Goal: Information Seeking & Learning: Learn about a topic

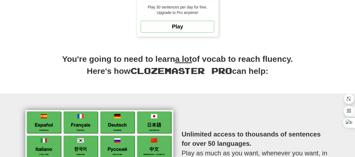
scroll to position [197, 0]
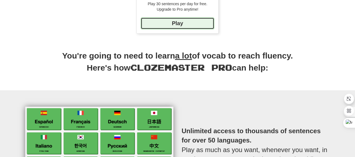
click at [181, 22] on link "Play" at bounding box center [177, 24] width 73 height 12
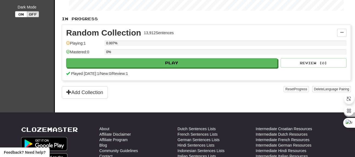
scroll to position [117, 0]
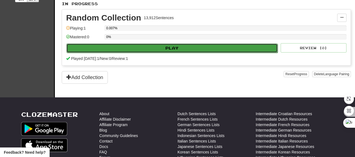
click at [139, 47] on button "Play" at bounding box center [171, 48] width 211 height 9
select select "**"
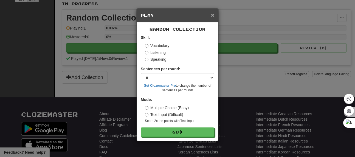
click at [212, 15] on span "×" at bounding box center [212, 15] width 3 height 6
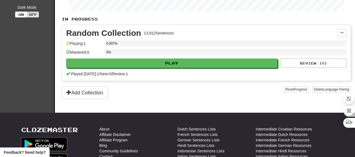
scroll to position [109, 0]
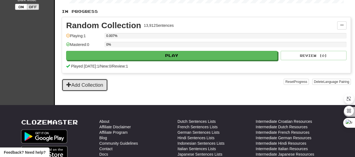
click at [96, 81] on button "Add Collection" at bounding box center [85, 85] width 46 height 13
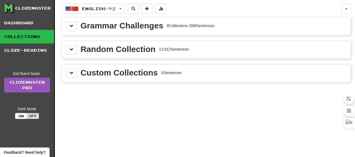
click at [93, 74] on div "Custom Collections" at bounding box center [119, 73] width 77 height 8
click at [70, 72] on span at bounding box center [72, 73] width 4 height 4
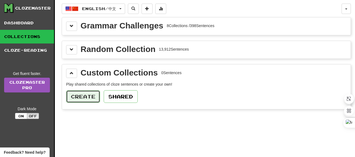
click at [82, 95] on button "Create" at bounding box center [83, 96] width 34 height 13
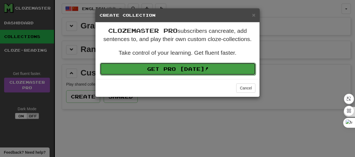
click at [142, 69] on link "Get Pro Today!" at bounding box center [178, 69] width 156 height 13
